Goal: Check status: Check status

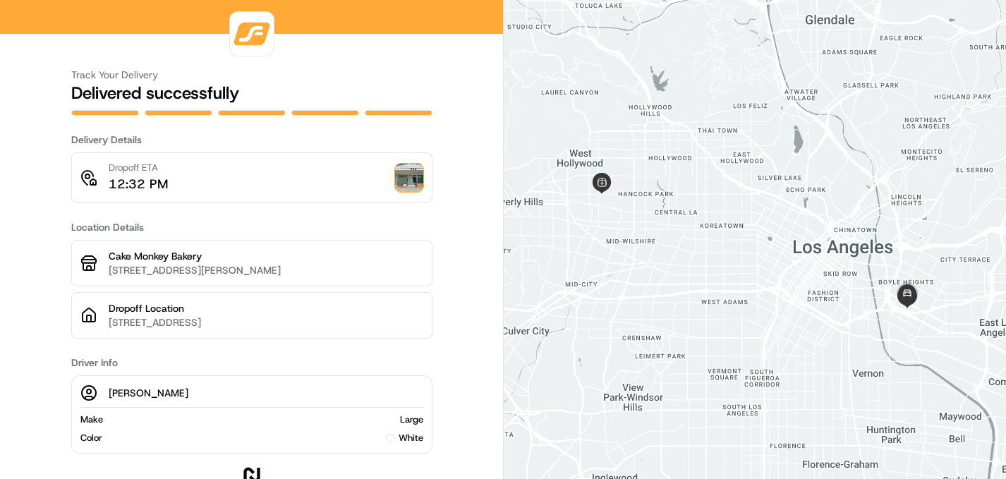
click at [404, 181] on img at bounding box center [409, 178] width 28 height 28
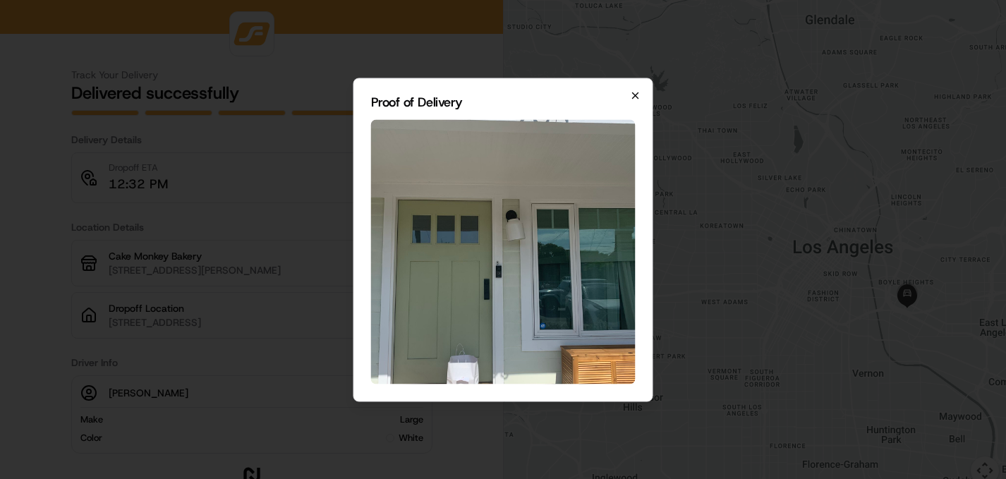
click at [637, 94] on icon "button" at bounding box center [636, 95] width 6 height 6
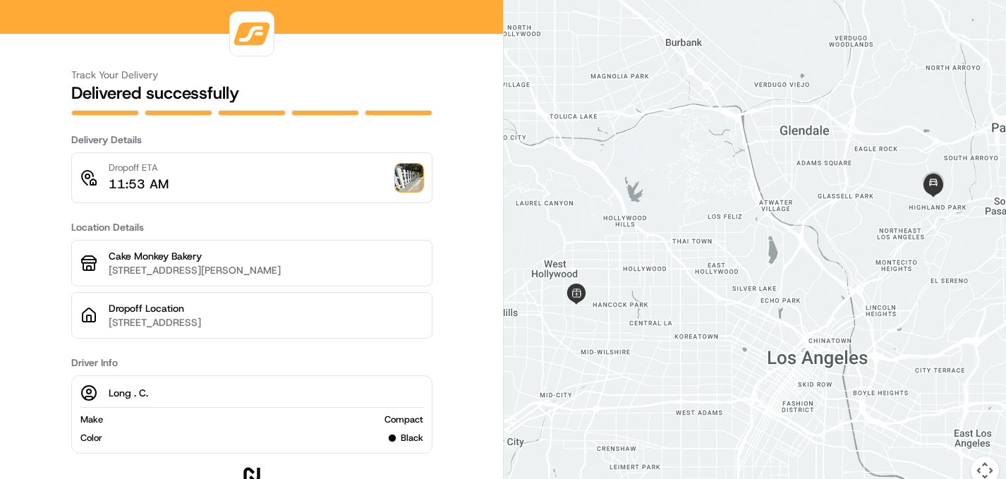
click at [412, 185] on img at bounding box center [409, 178] width 28 height 28
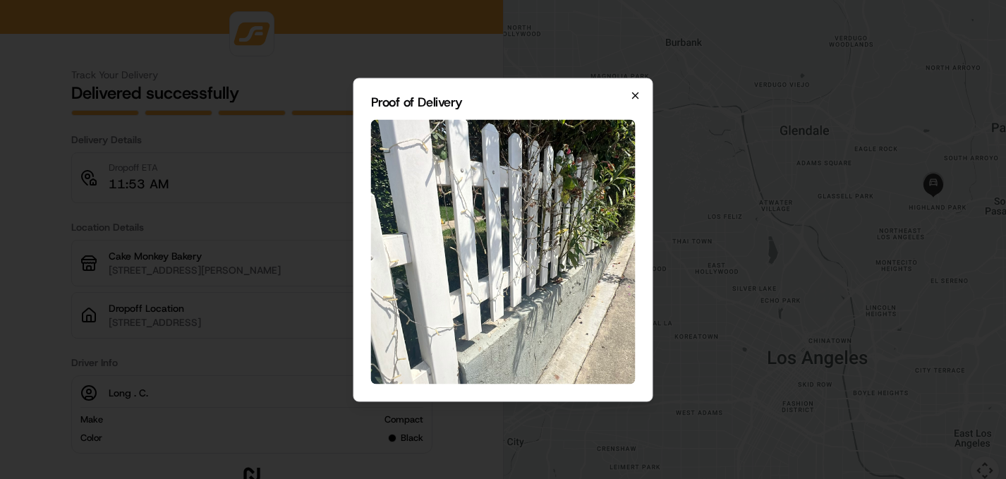
click at [639, 96] on icon "button" at bounding box center [635, 95] width 11 height 11
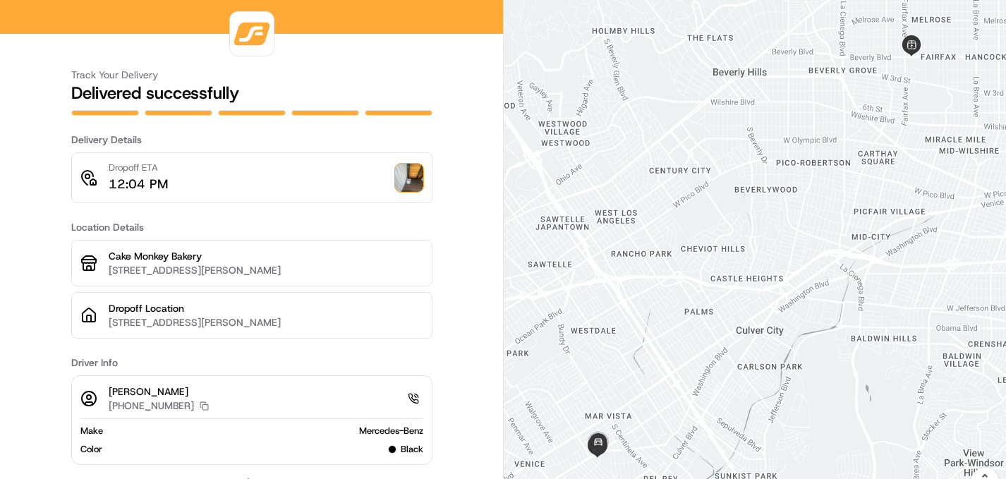
click at [412, 178] on img at bounding box center [409, 178] width 28 height 28
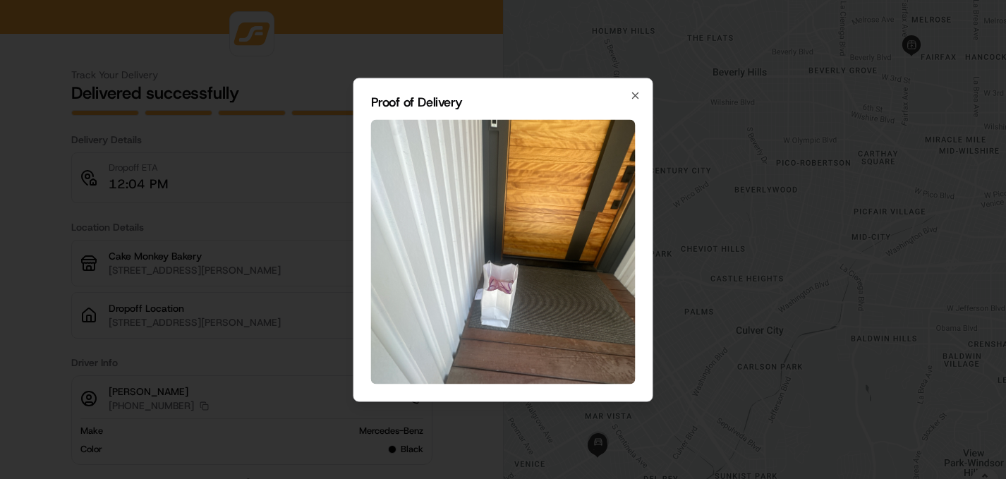
click at [506, 305] on img at bounding box center [503, 251] width 265 height 265
click at [634, 97] on icon "button" at bounding box center [635, 95] width 11 height 11
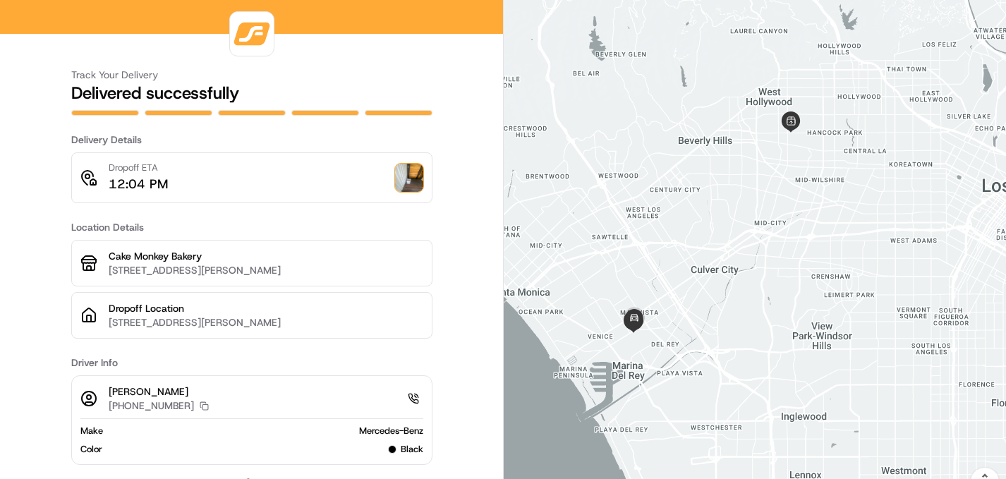
click at [411, 188] on img at bounding box center [409, 178] width 28 height 28
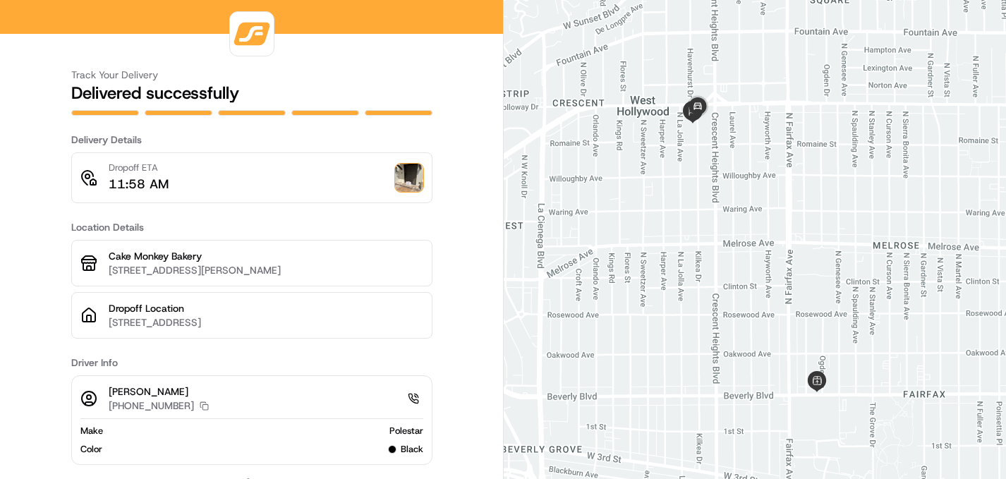
click at [409, 178] on img at bounding box center [409, 178] width 28 height 28
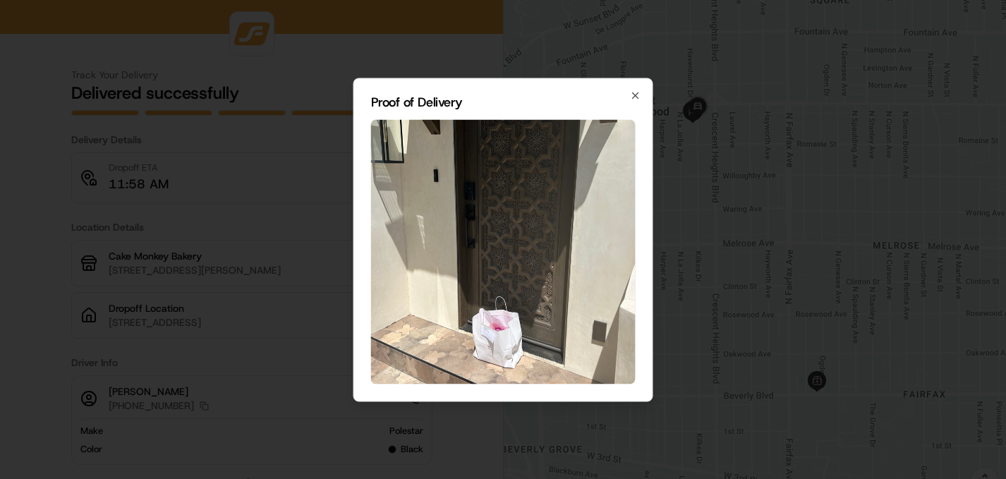
click at [506, 320] on img at bounding box center [503, 251] width 265 height 265
click at [641, 95] on icon "button" at bounding box center [635, 95] width 11 height 11
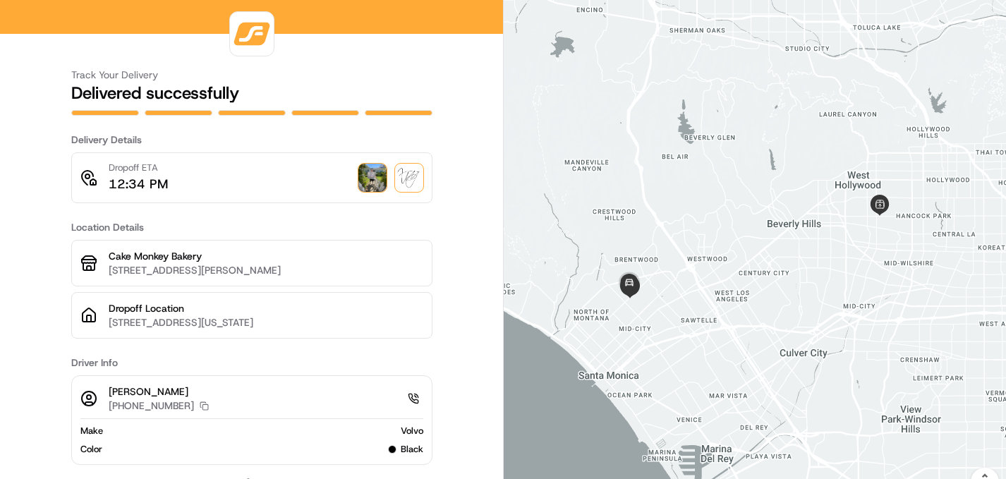
click at [374, 176] on img at bounding box center [373, 178] width 28 height 28
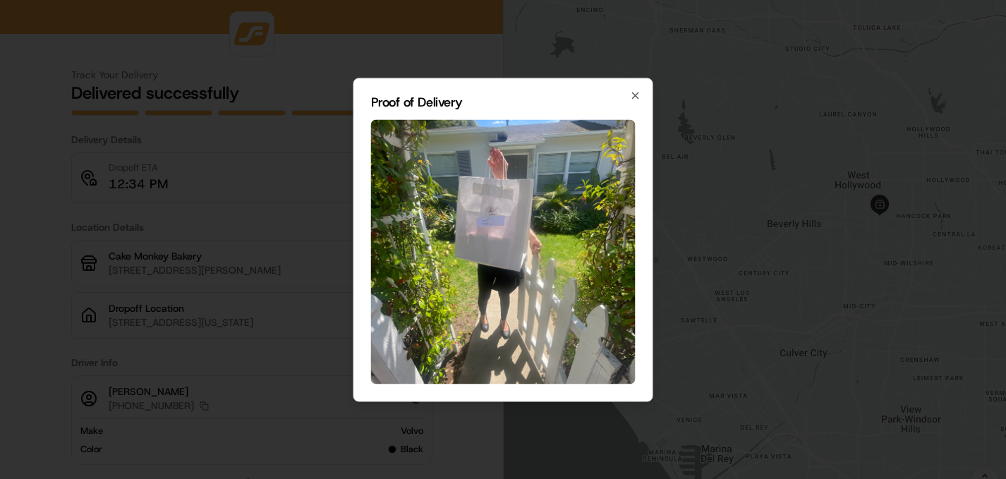
click at [505, 217] on img at bounding box center [503, 251] width 265 height 265
click at [635, 97] on icon "button" at bounding box center [635, 95] width 11 height 11
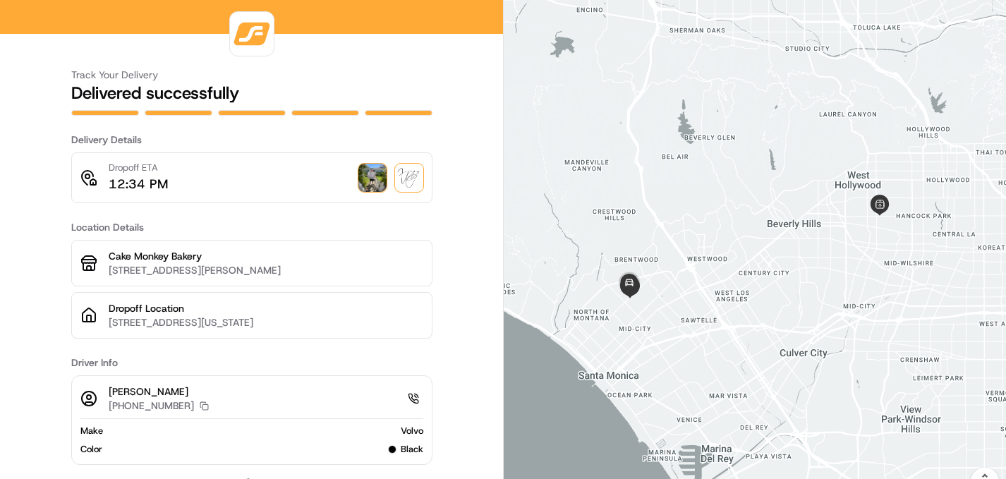
click at [414, 176] on img at bounding box center [409, 178] width 28 height 28
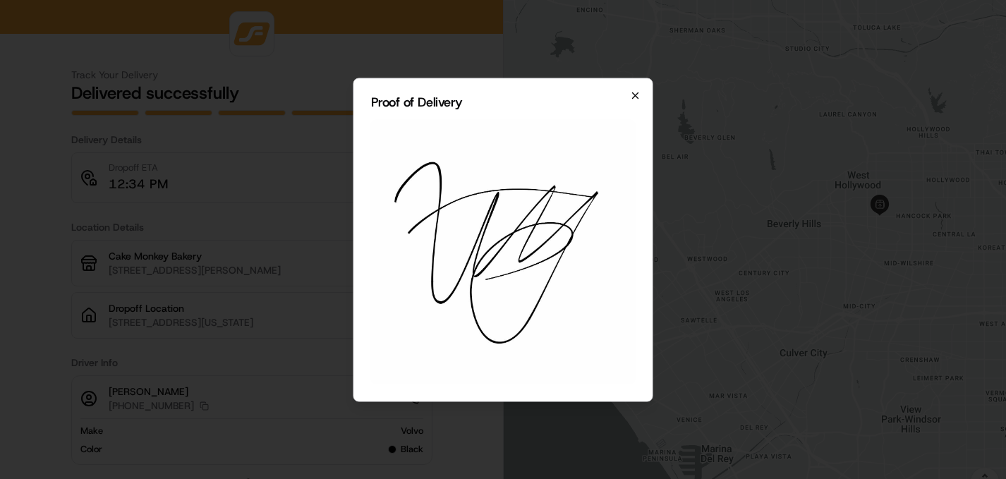
click at [636, 99] on icon "button" at bounding box center [635, 95] width 11 height 11
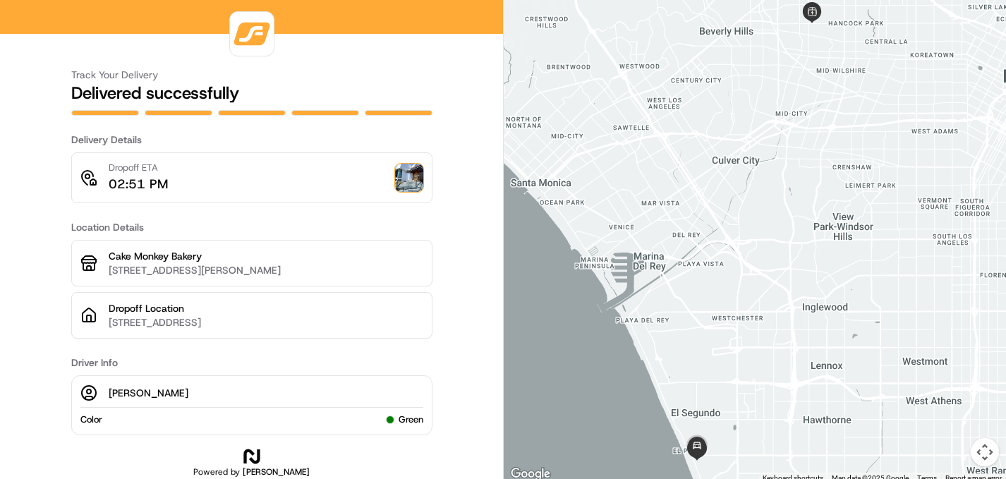
click at [418, 181] on img at bounding box center [409, 178] width 28 height 28
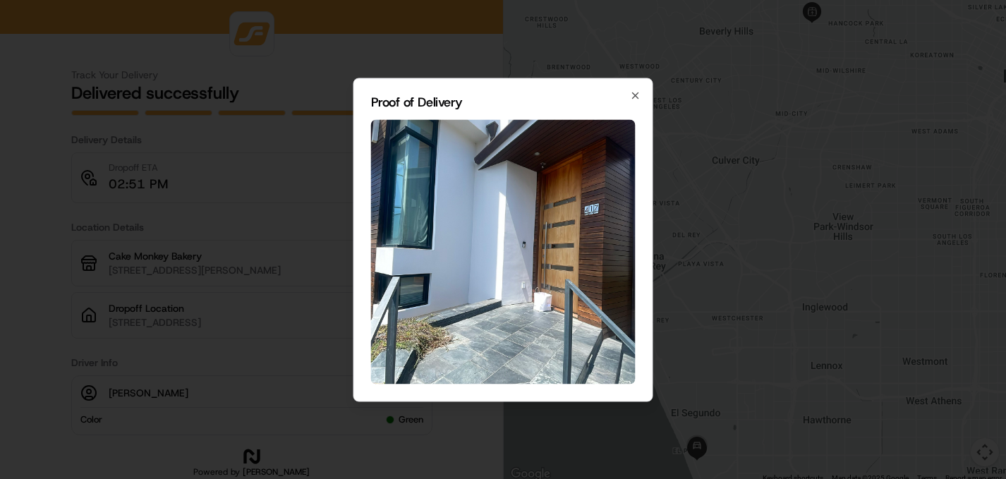
click at [545, 301] on img at bounding box center [503, 251] width 265 height 265
click at [546, 267] on img at bounding box center [503, 251] width 265 height 265
click at [637, 96] on icon "button" at bounding box center [635, 95] width 11 height 11
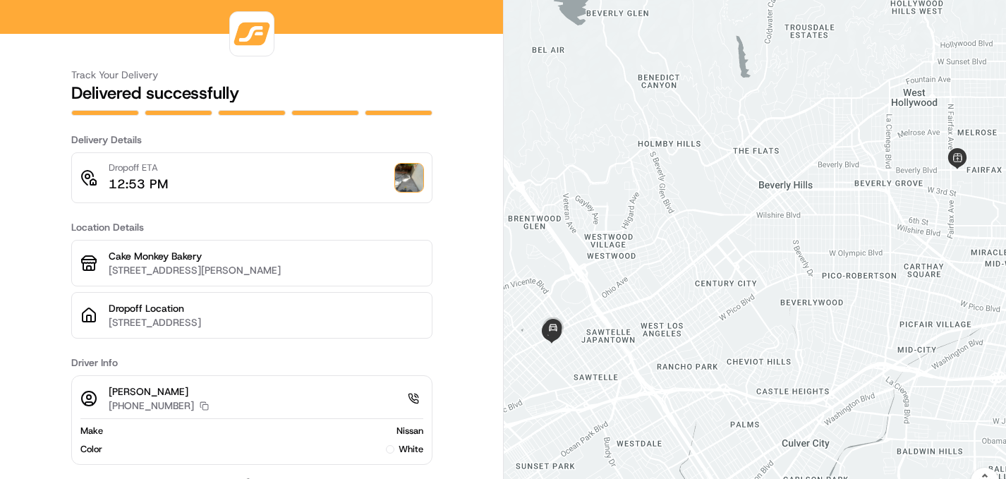
click at [404, 180] on img at bounding box center [409, 178] width 28 height 28
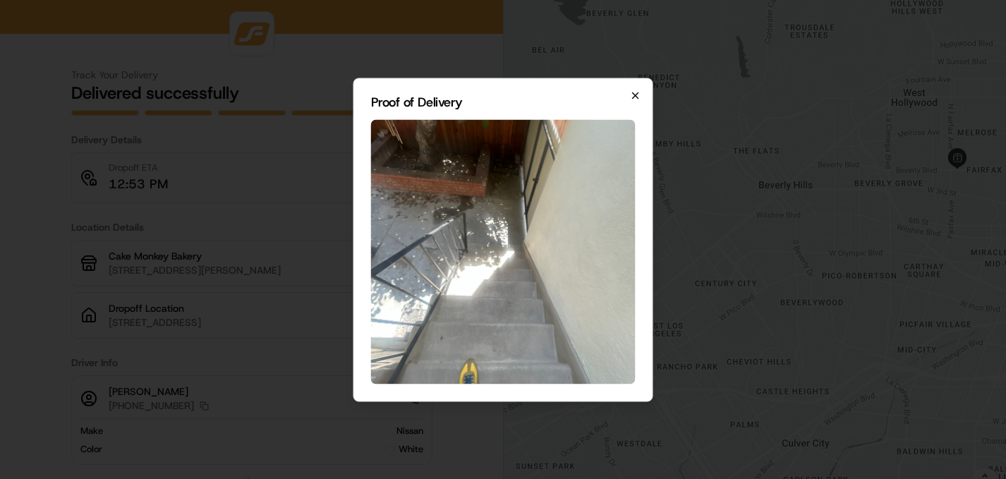
click at [637, 95] on icon "button" at bounding box center [635, 95] width 11 height 11
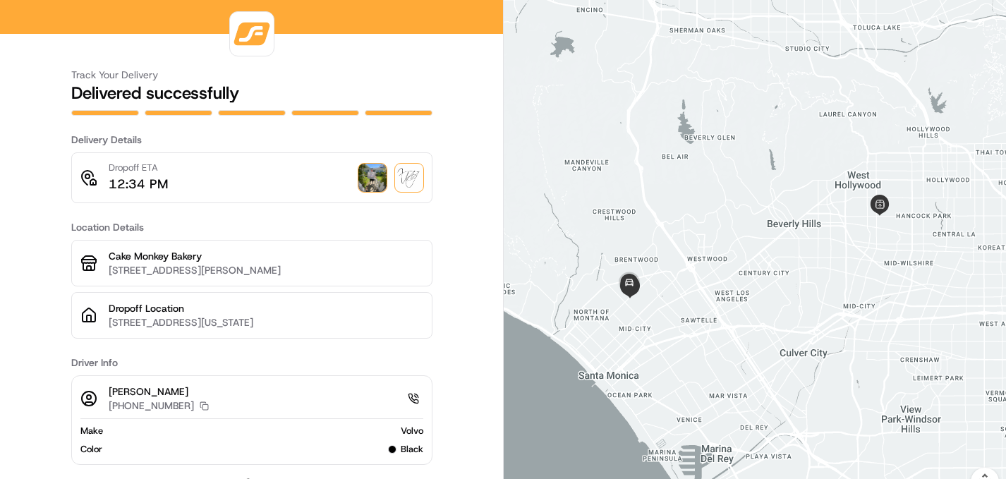
click at [371, 167] on img at bounding box center [373, 178] width 28 height 28
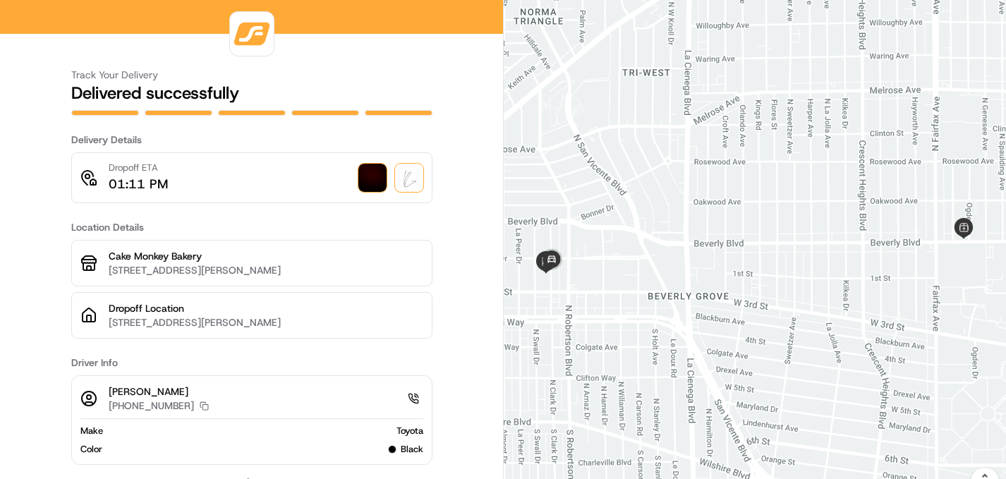
click at [371, 180] on img at bounding box center [373, 178] width 28 height 28
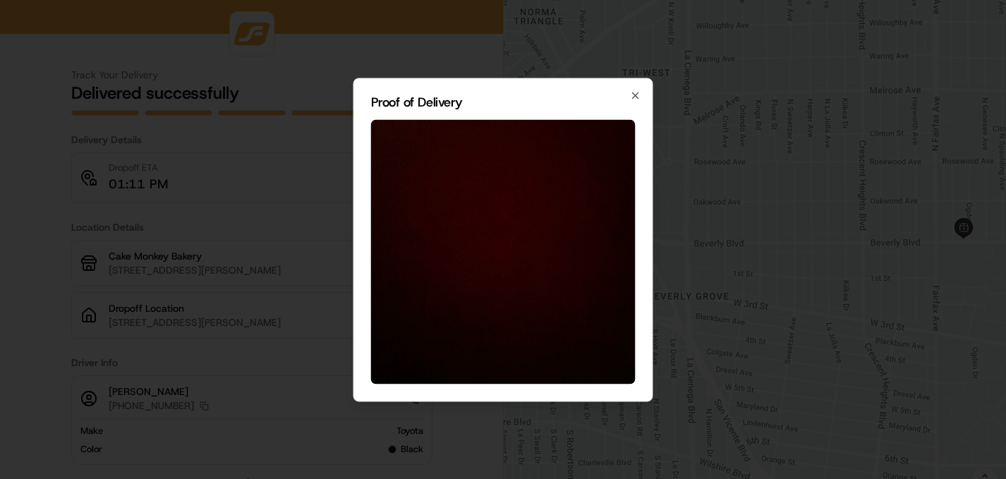
click at [632, 102] on h2 "Proof of Delivery" at bounding box center [503, 101] width 265 height 13
click at [634, 95] on icon "button" at bounding box center [635, 95] width 11 height 11
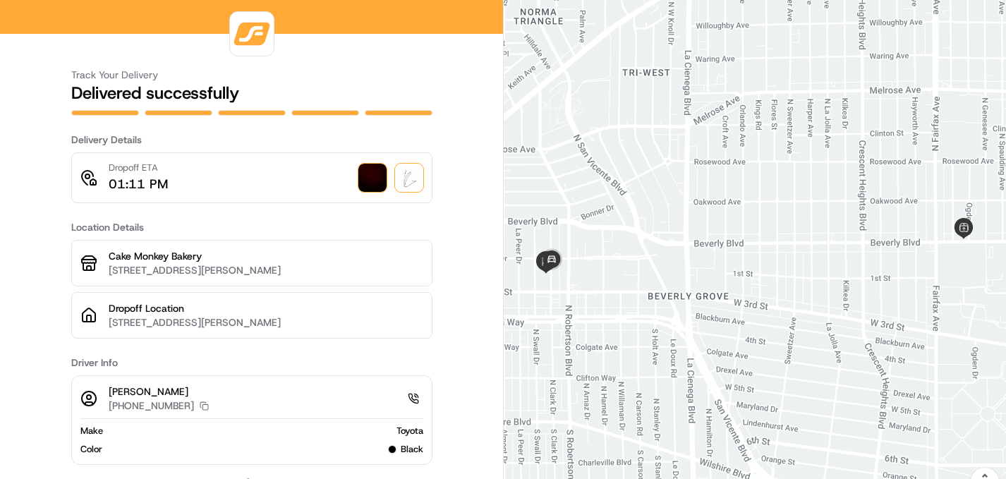
click at [414, 180] on img at bounding box center [409, 178] width 28 height 28
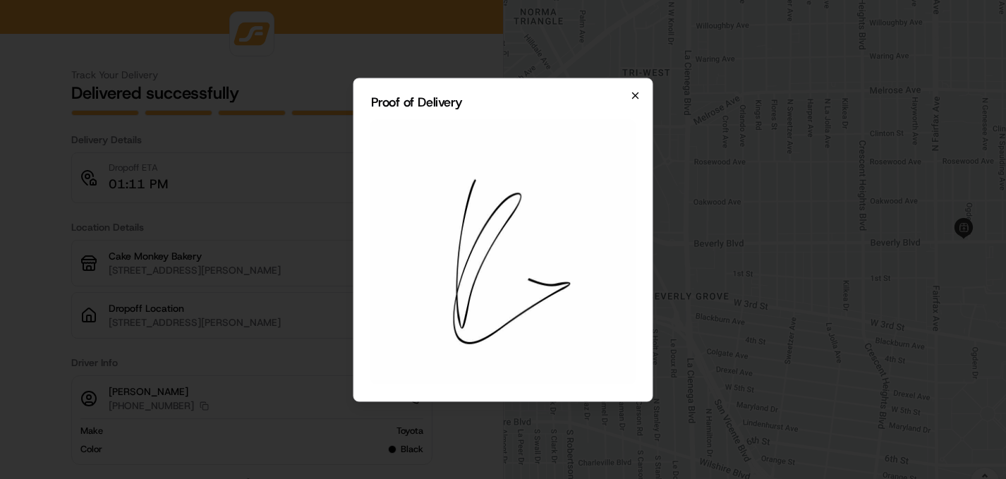
click at [637, 98] on icon "button" at bounding box center [635, 95] width 11 height 11
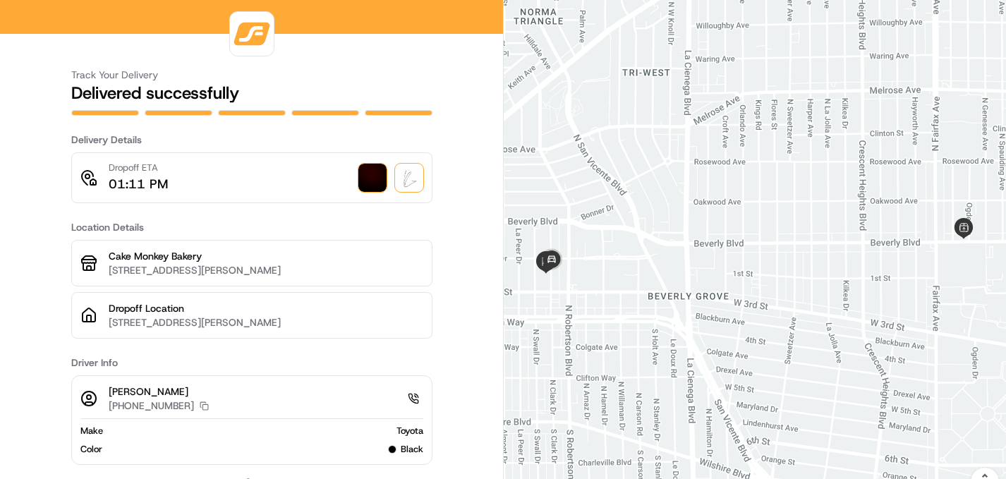
click at [383, 181] on img at bounding box center [373, 178] width 28 height 28
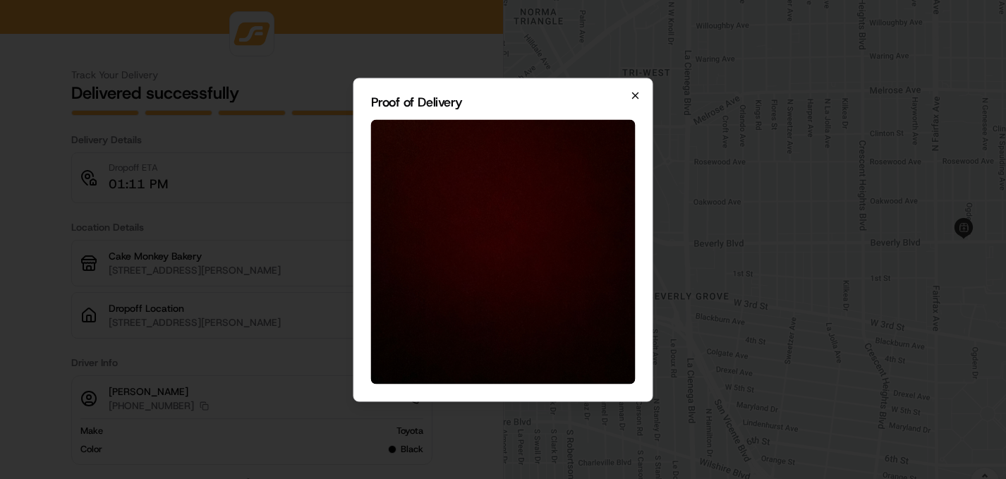
click at [641, 93] on icon "button" at bounding box center [635, 95] width 11 height 11
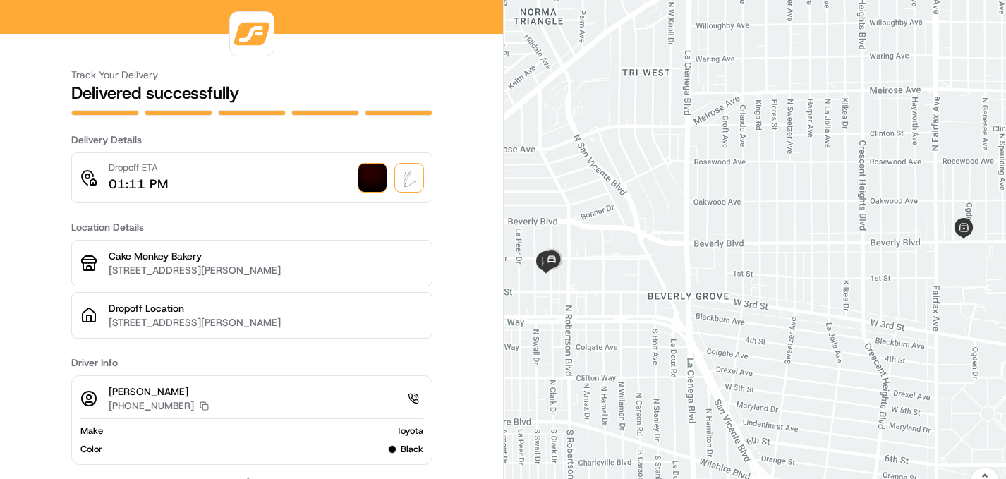
click at [412, 187] on img at bounding box center [409, 178] width 28 height 28
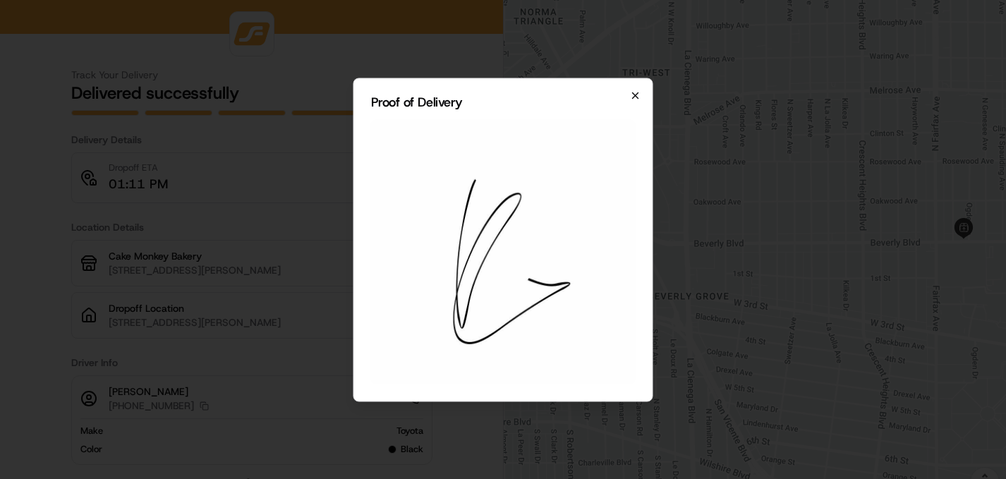
click at [635, 97] on icon "button" at bounding box center [636, 95] width 6 height 6
